Goal: Check status: Check status

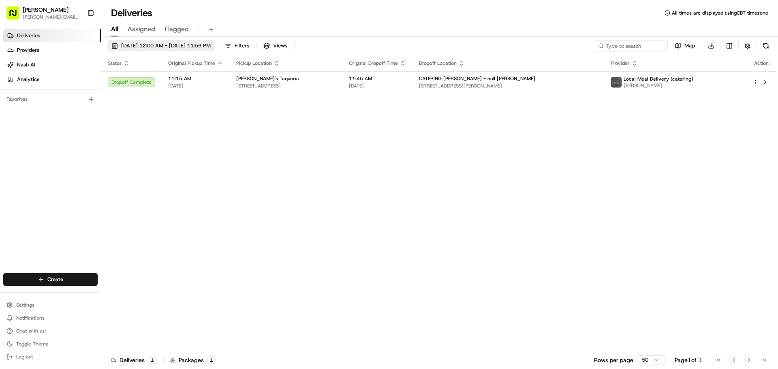
click at [211, 47] on span "[DATE] 12:00 AM - [DATE] 11:59 PM" at bounding box center [166, 45] width 90 height 7
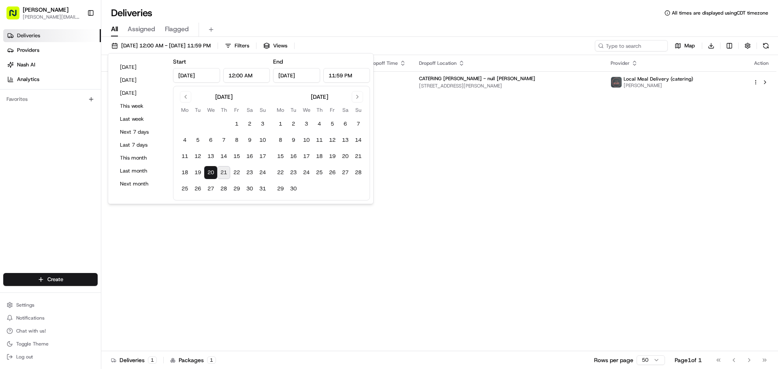
click at [223, 175] on button "21" at bounding box center [223, 172] width 13 height 13
type input "[DATE]"
click at [223, 175] on button "21" at bounding box center [223, 172] width 13 height 13
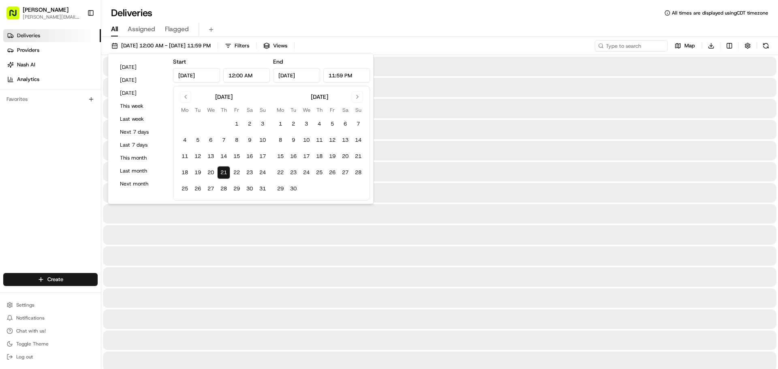
type input "[DATE]"
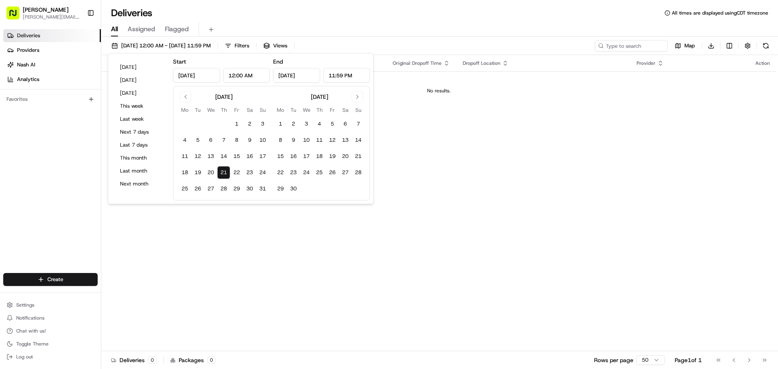
click at [438, 188] on div "Status Original Pickup Time Pickup Location Original Dropoff Time Dropoff Locat…" at bounding box center [438, 203] width 675 height 296
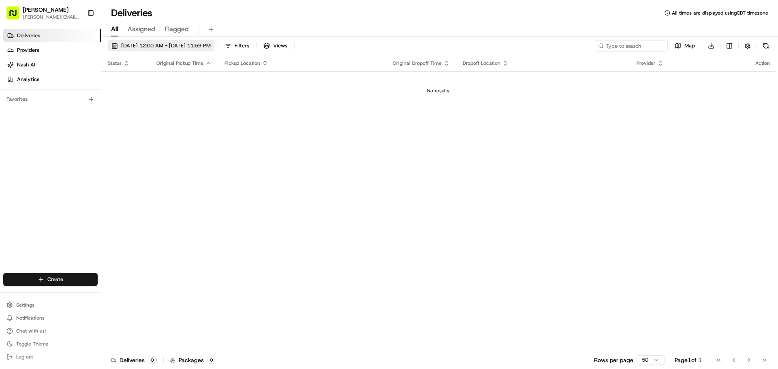
click at [182, 45] on span "[DATE] 12:00 AM - [DATE] 11:59 PM" at bounding box center [166, 45] width 90 height 7
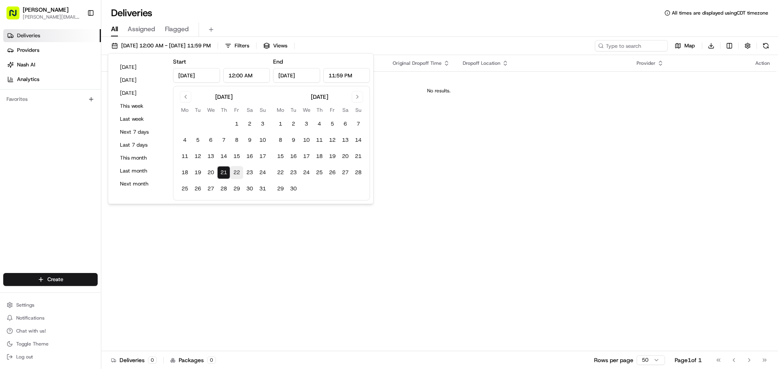
click at [239, 171] on button "22" at bounding box center [236, 172] width 13 height 13
type input "[DATE]"
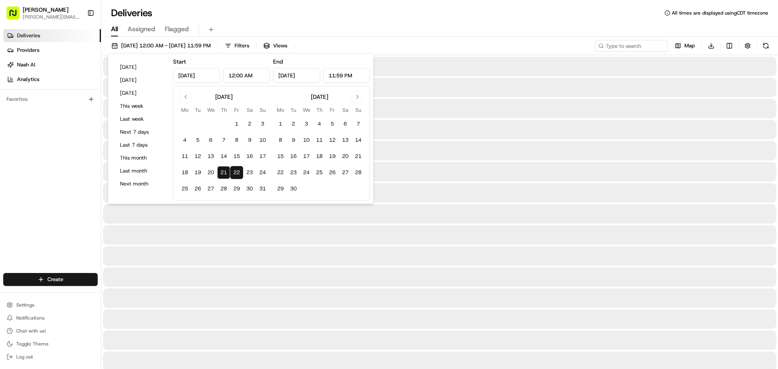
click at [236, 172] on button "22" at bounding box center [236, 172] width 13 height 13
type input "[DATE]"
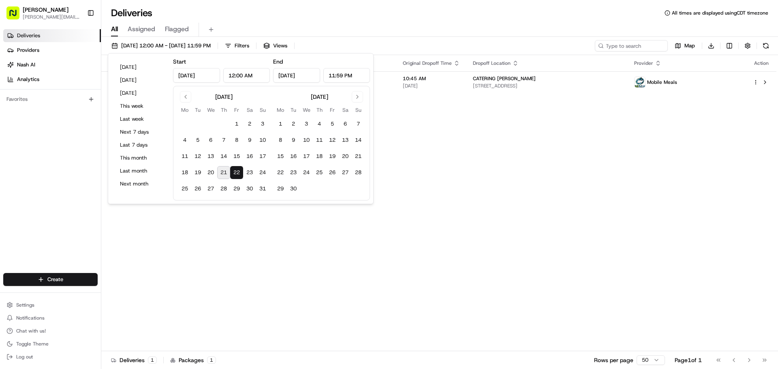
click at [650, 289] on div "Status Original Pickup Time Pickup Location Original Dropoff Time Dropoff Locat…" at bounding box center [438, 203] width 675 height 296
